Goal: Information Seeking & Learning: Learn about a topic

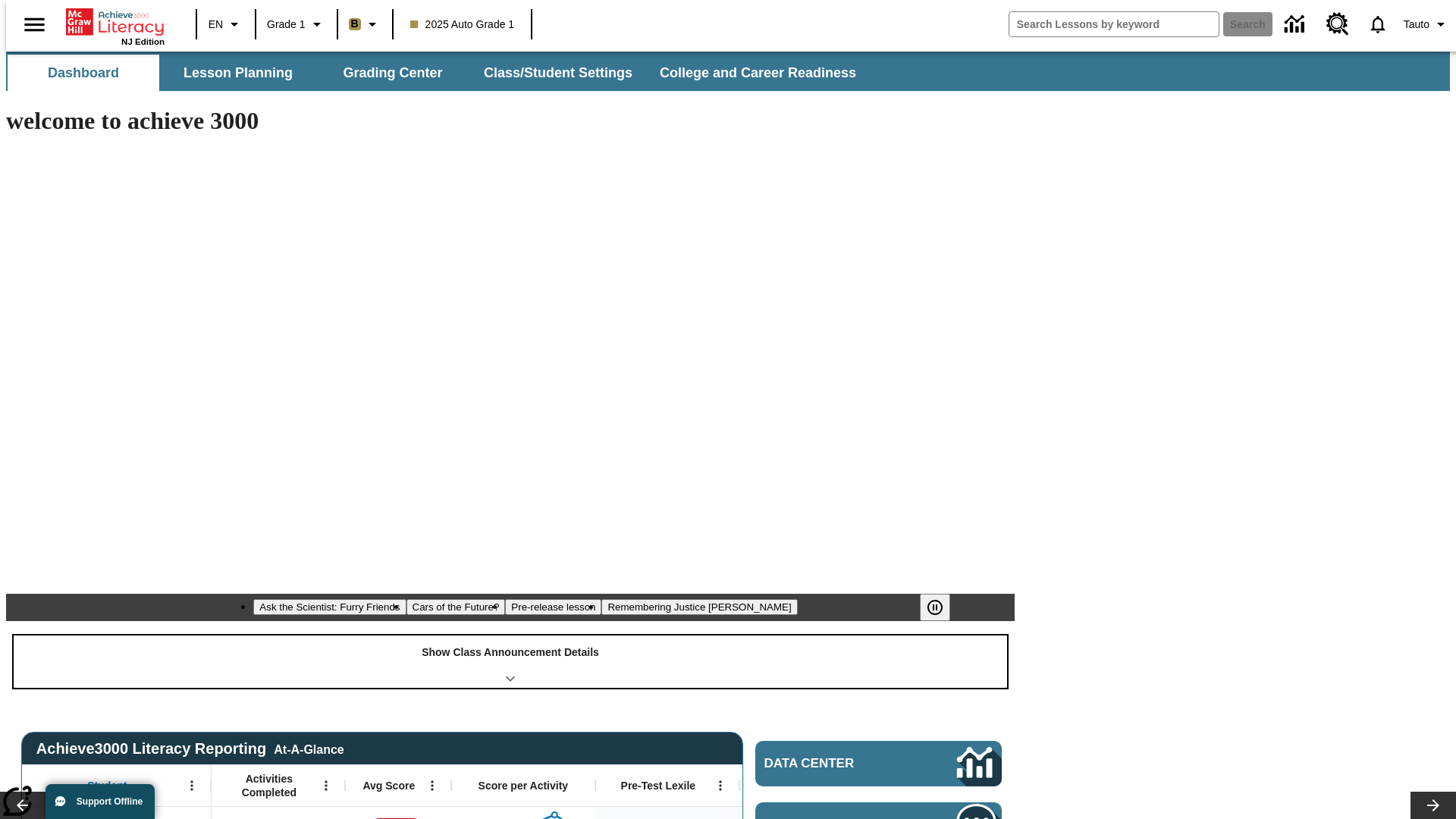
click at [510, 635] on div "Show Class Announcement Details" at bounding box center [510, 661] width 994 height 52
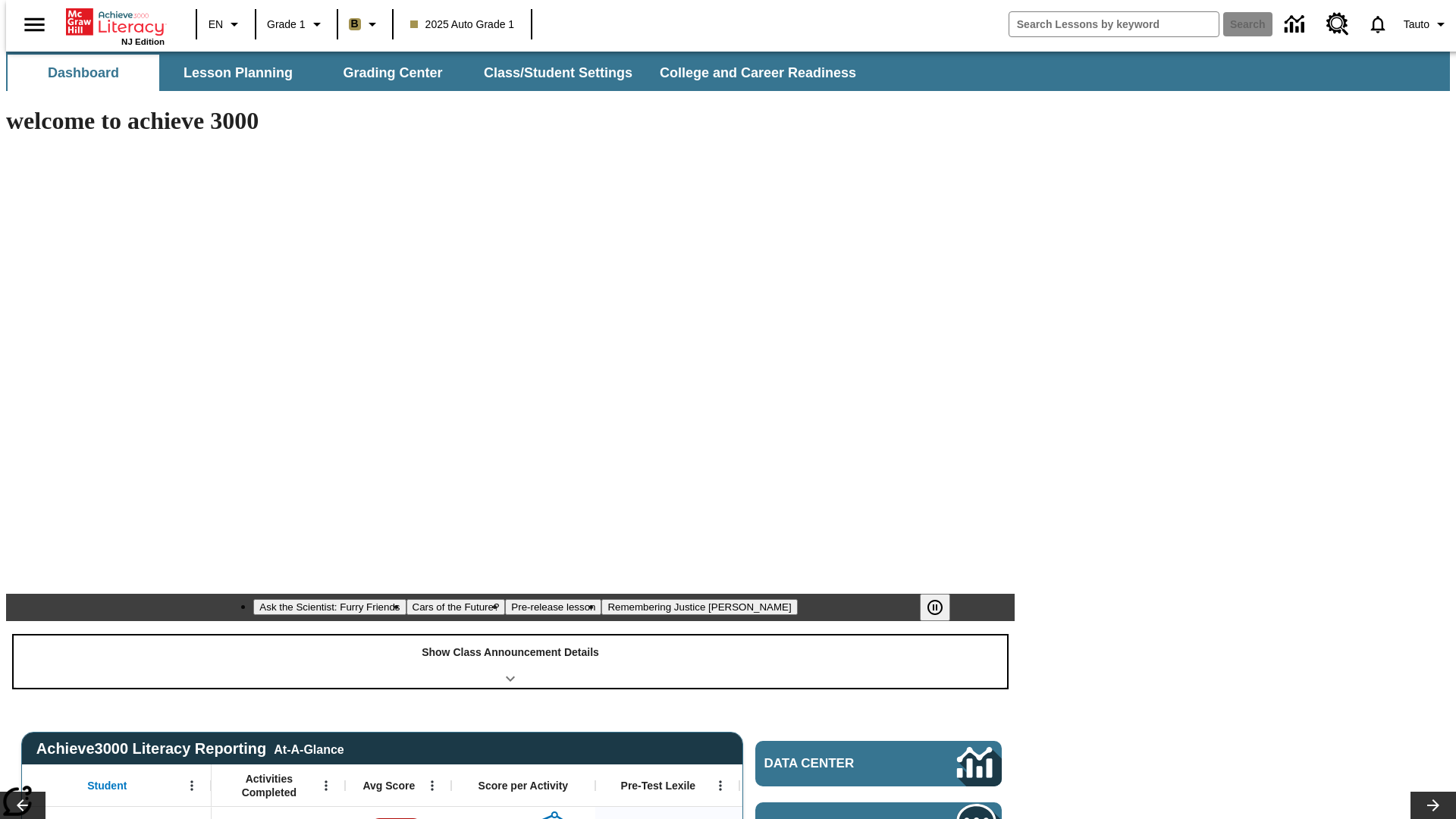
click at [510, 635] on div "Show Class Announcement Details" at bounding box center [510, 661] width 994 height 52
